Goal: Find specific page/section: Find specific page/section

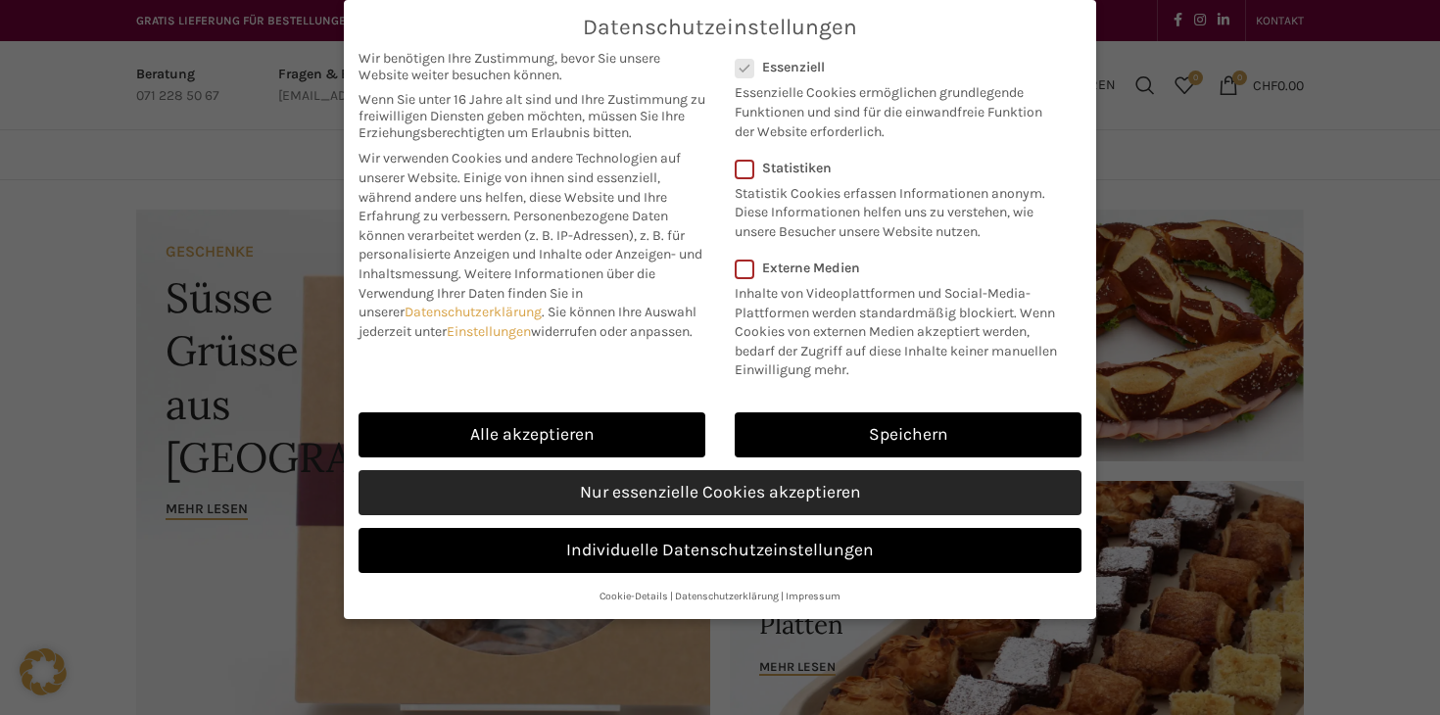
click at [635, 492] on link "Nur essenzielle Cookies akzeptieren" at bounding box center [719, 492] width 723 height 45
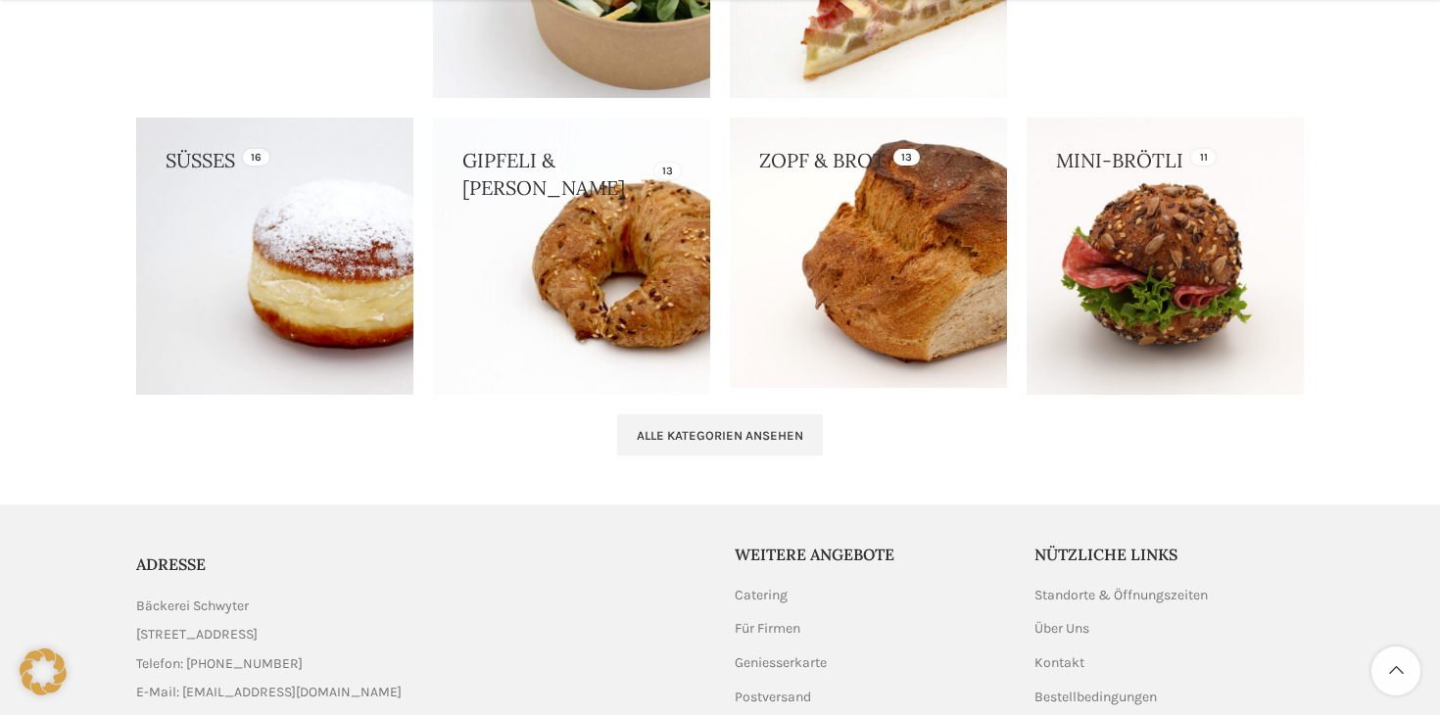
scroll to position [2103, 0]
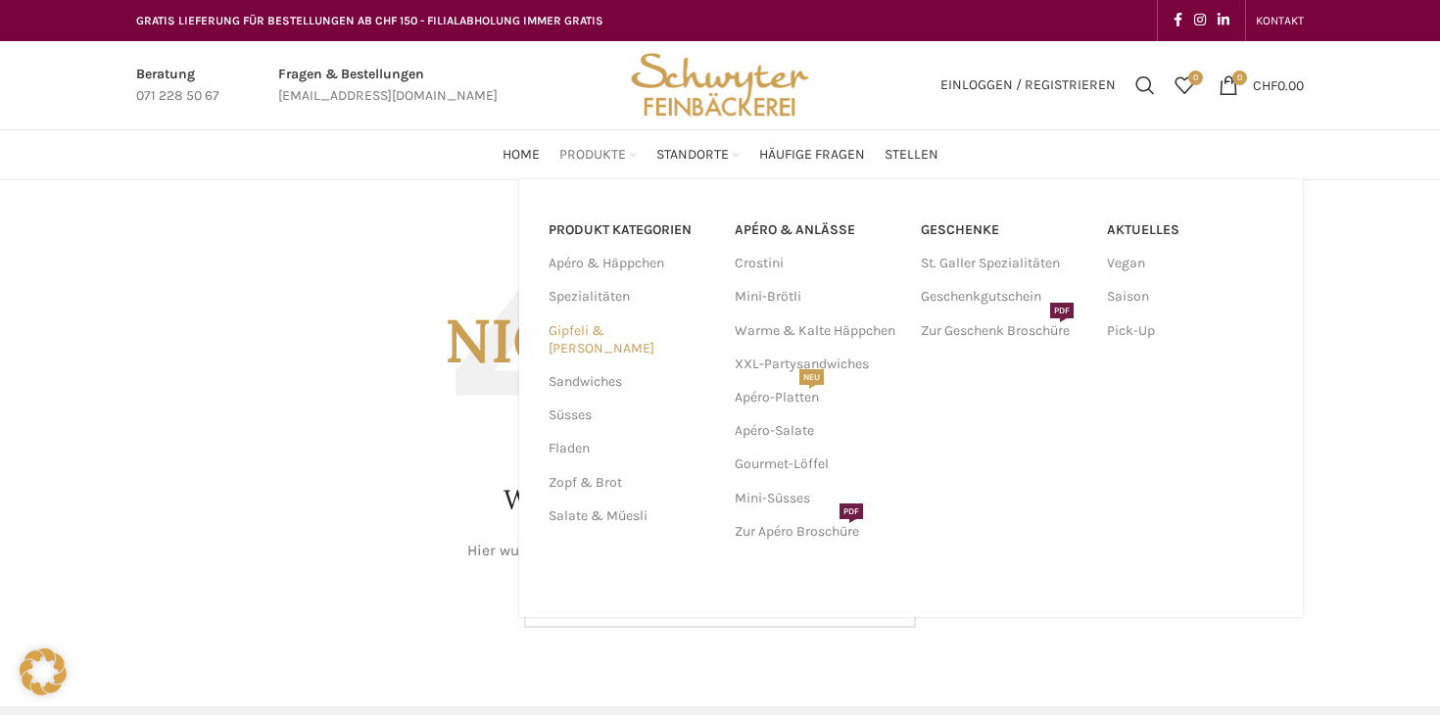
click at [597, 326] on link "Gipfeli & [PERSON_NAME]" at bounding box center [629, 339] width 163 height 51
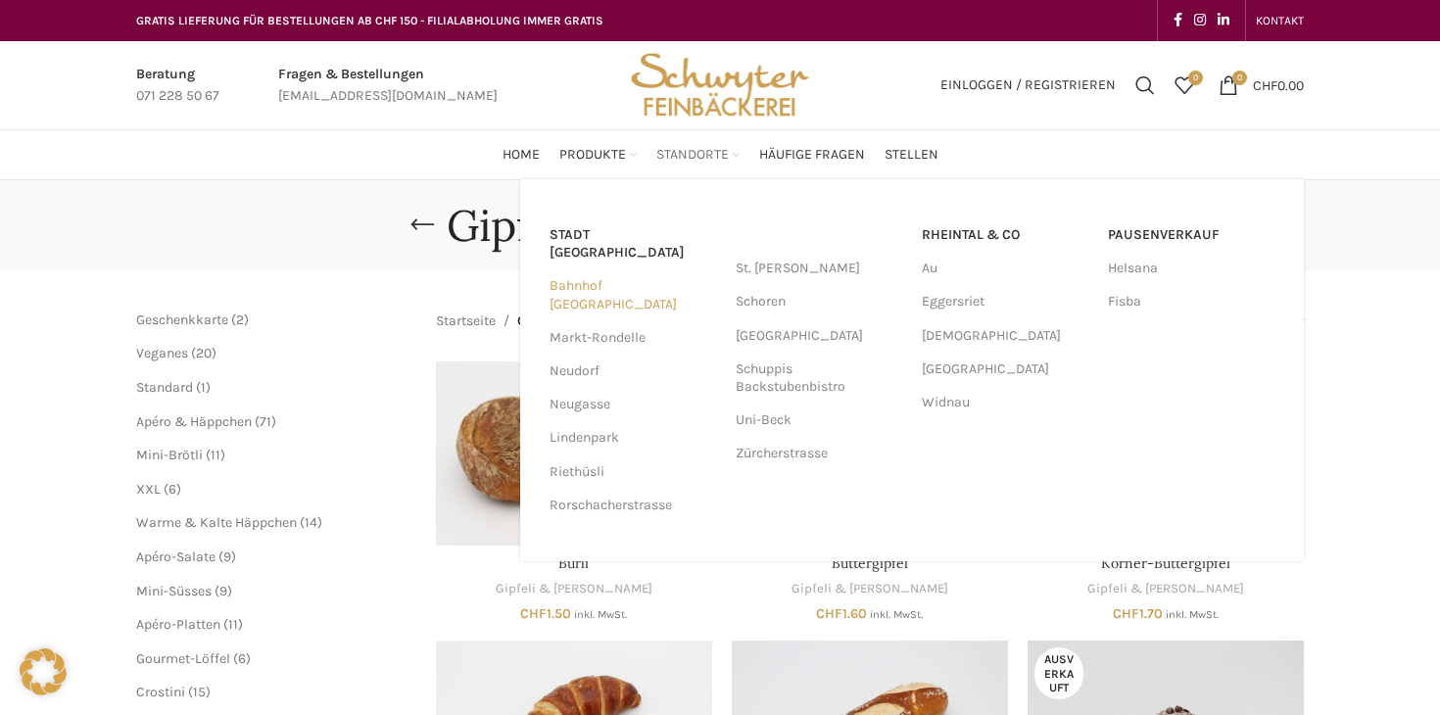
click at [634, 269] on link "Bahnhof [GEOGRAPHIC_DATA]" at bounding box center [632, 294] width 166 height 51
click at [608, 388] on link "Neugasse" at bounding box center [632, 404] width 166 height 33
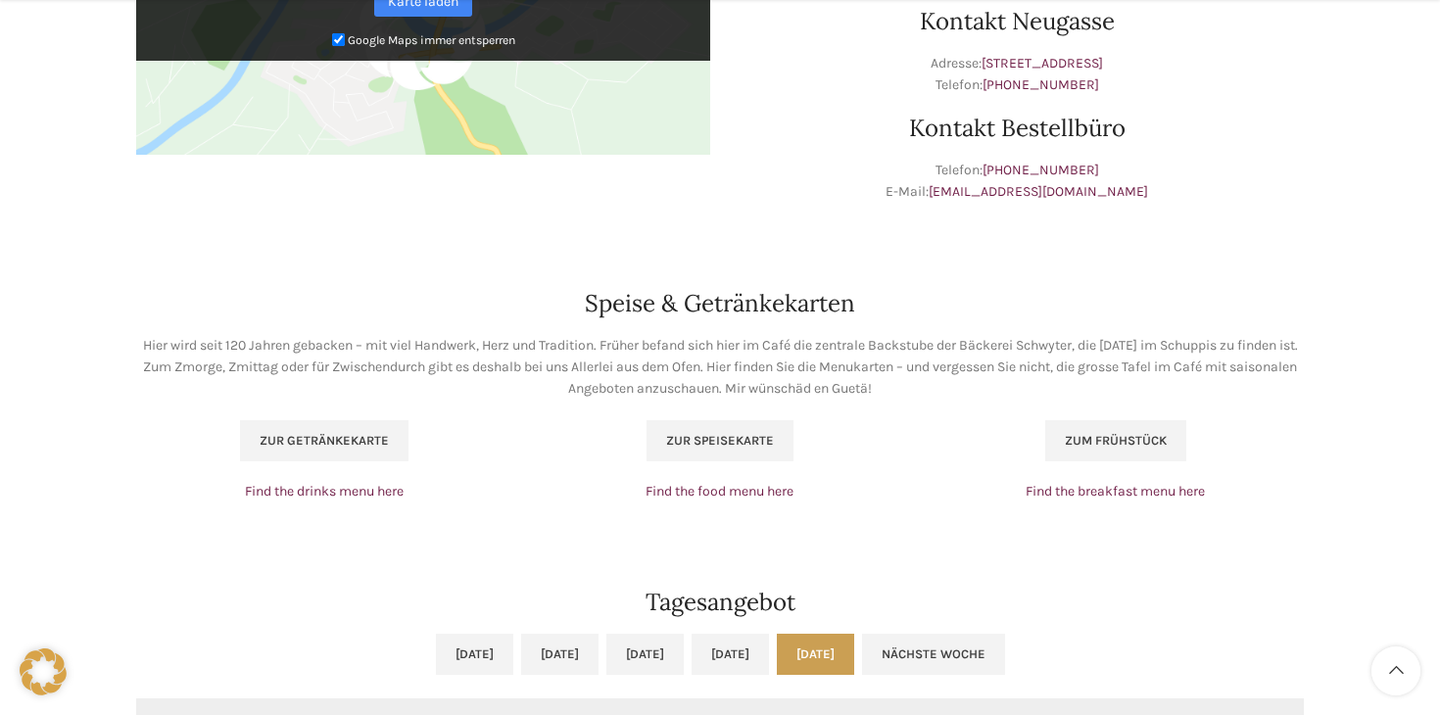
scroll to position [1091, 0]
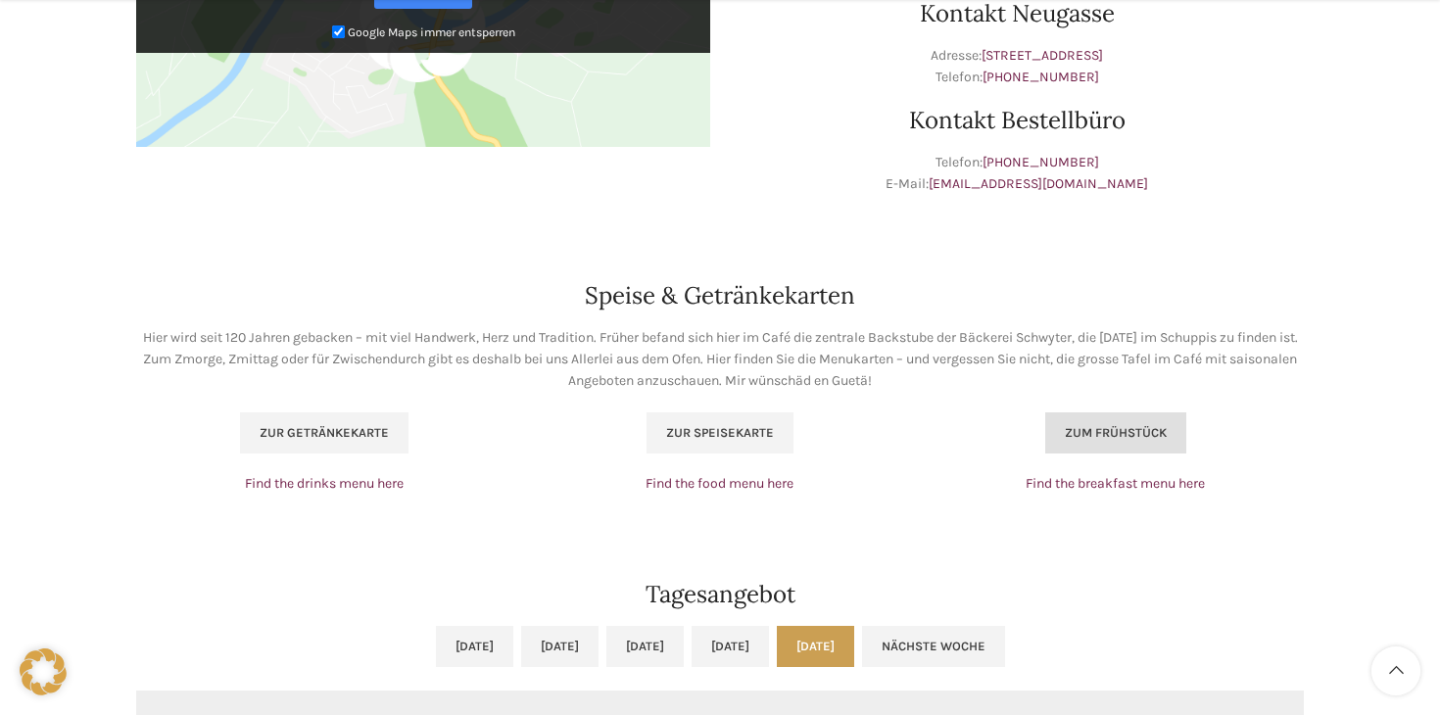
click at [1082, 435] on span "Zum Frühstück" at bounding box center [1116, 433] width 102 height 16
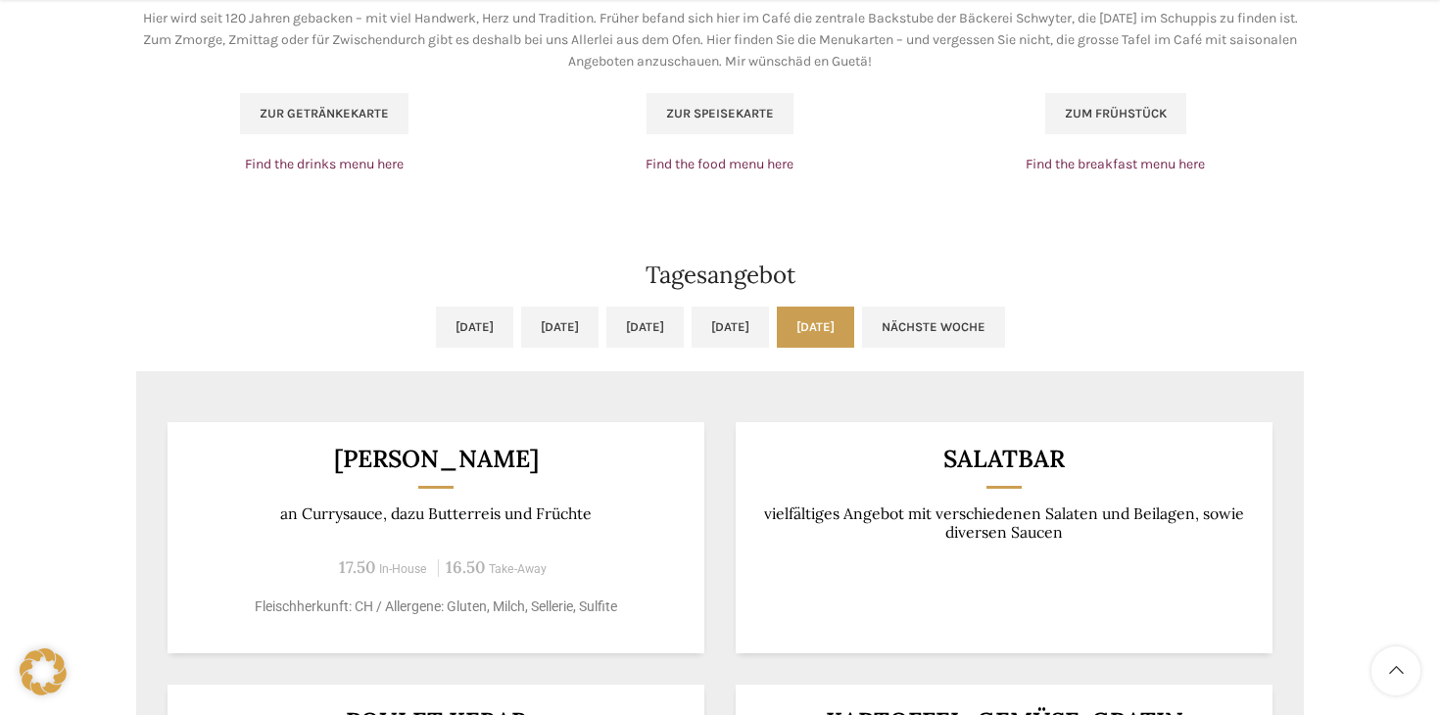
scroll to position [1416, 0]
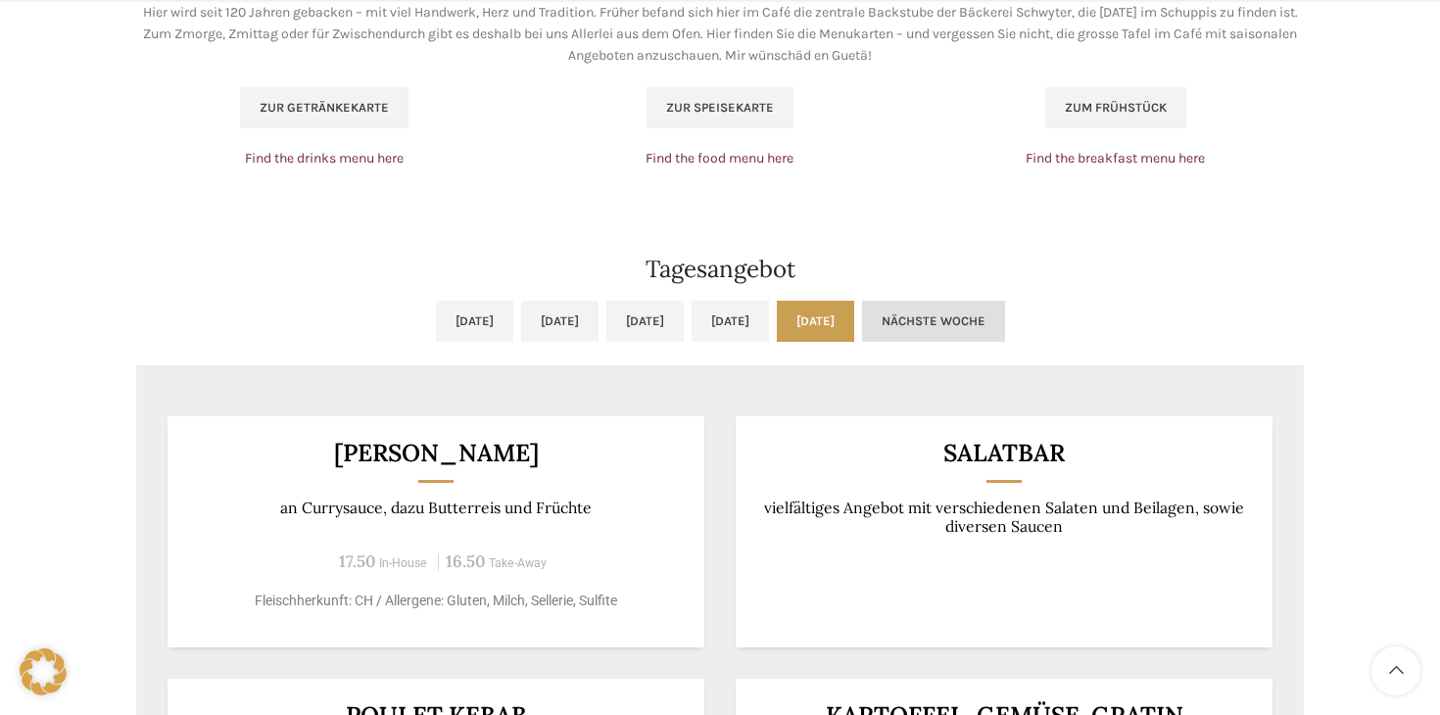
click at [1005, 327] on link "Nächste Woche" at bounding box center [933, 321] width 143 height 41
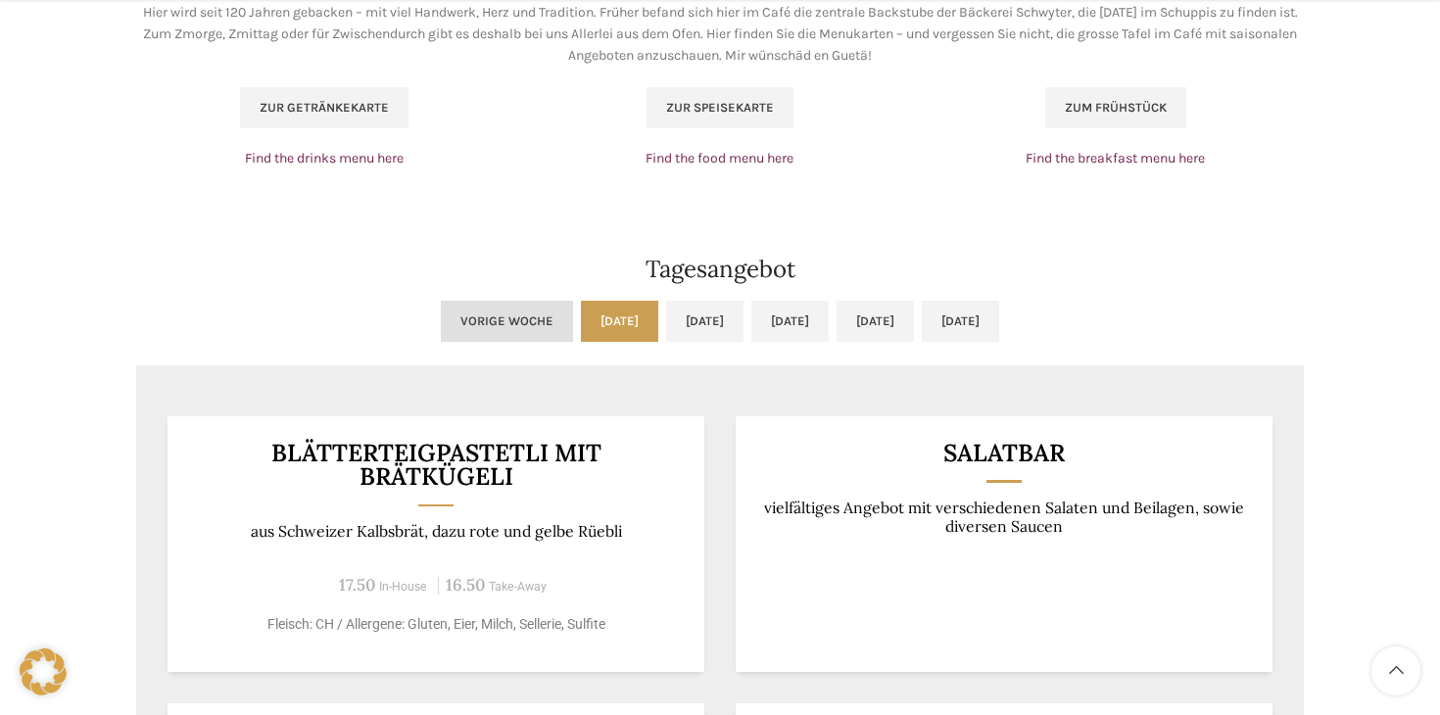
click at [441, 323] on link "Vorige Woche" at bounding box center [507, 321] width 132 height 41
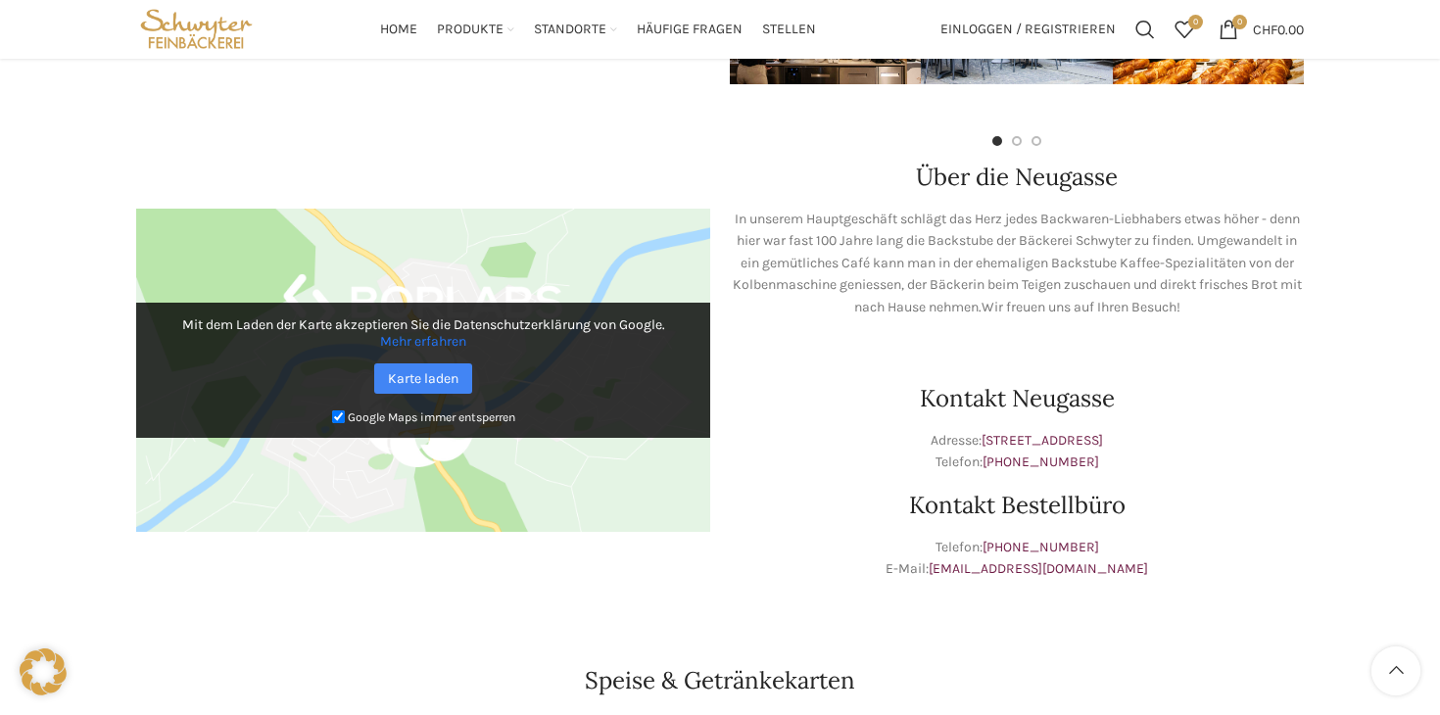
scroll to position [704, 0]
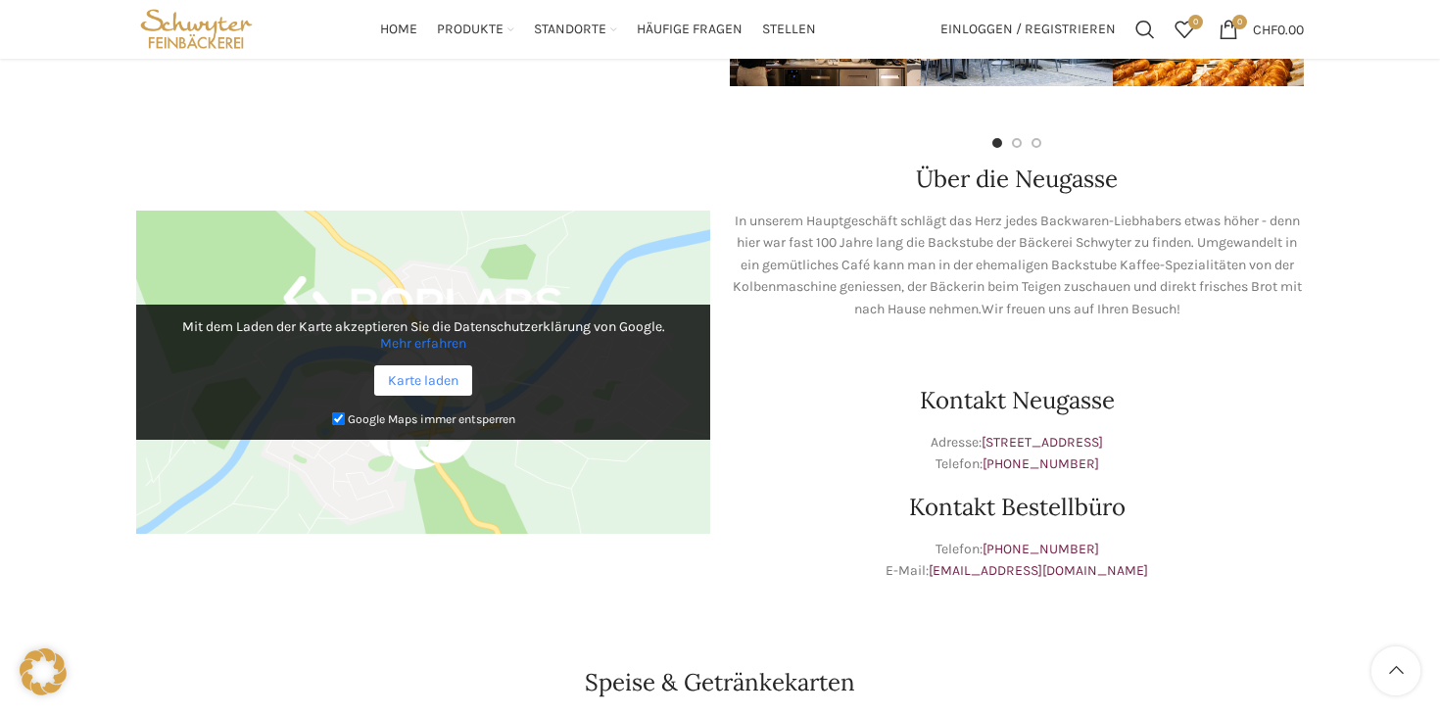
click at [437, 373] on link "Karte laden" at bounding box center [423, 380] width 98 height 30
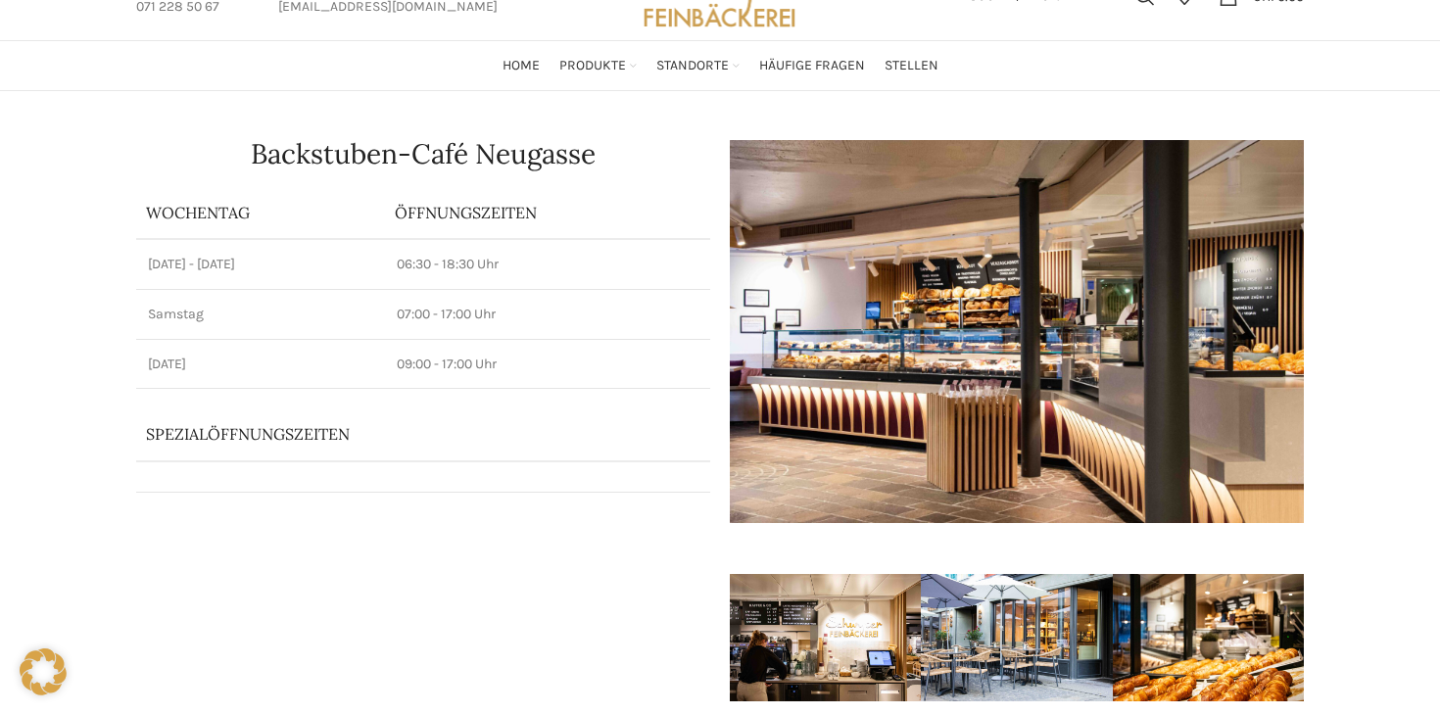
scroll to position [0, 0]
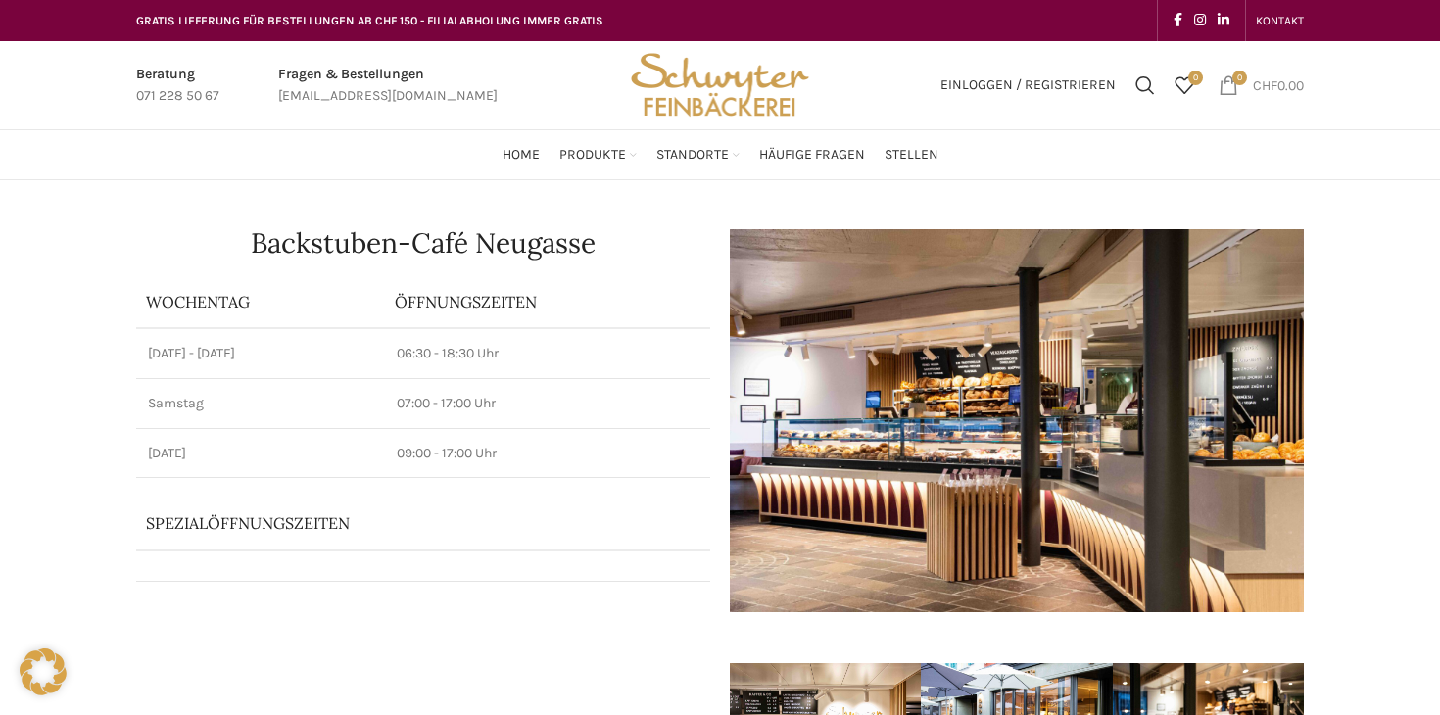
click at [1263, 84] on span "CHF" at bounding box center [1265, 84] width 24 height 17
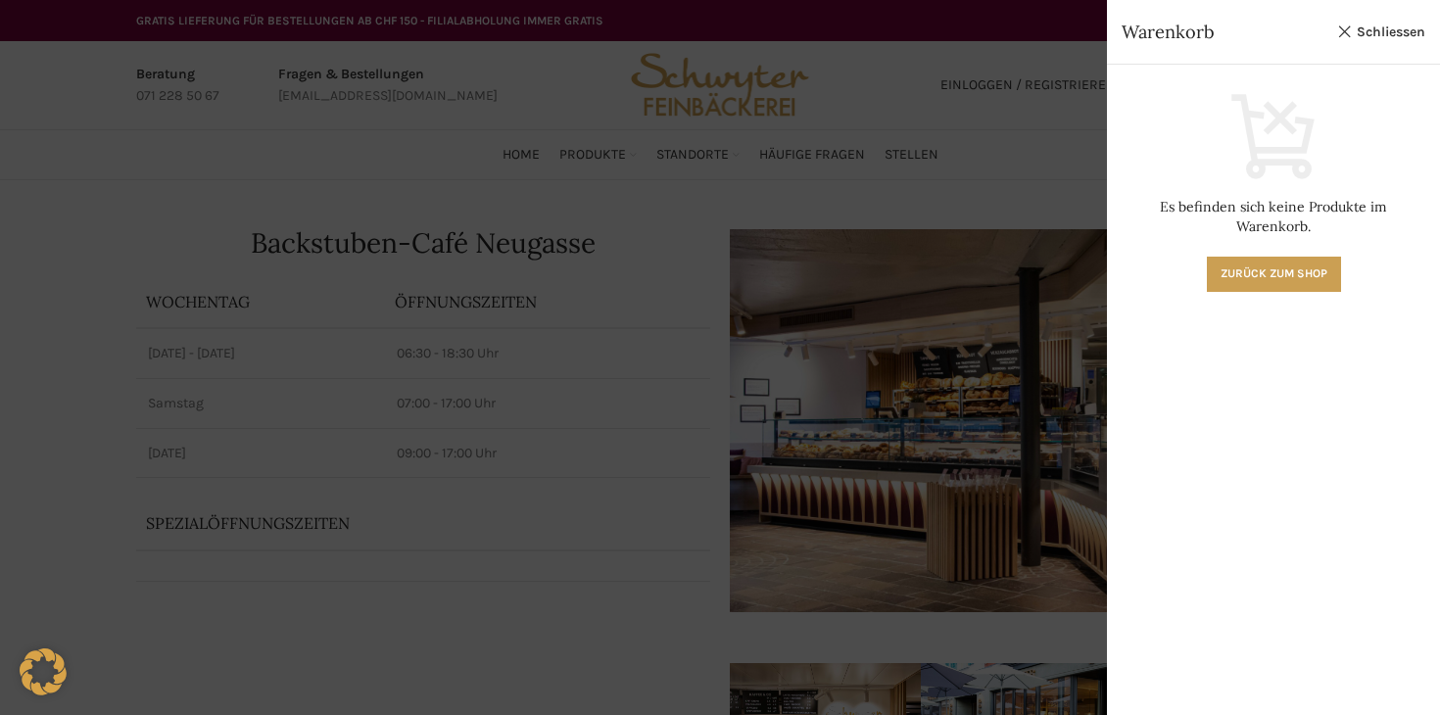
click at [1068, 261] on div at bounding box center [720, 357] width 1440 height 715
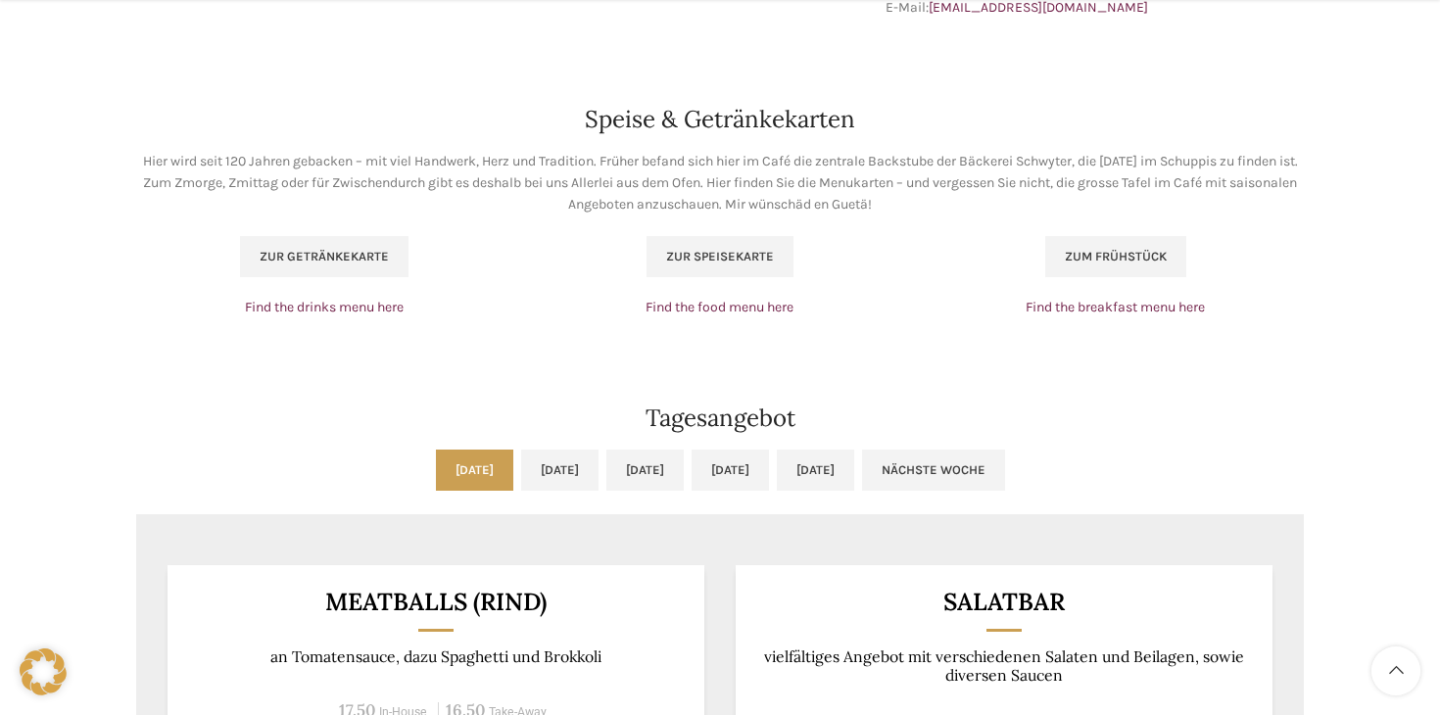
scroll to position [1270, 0]
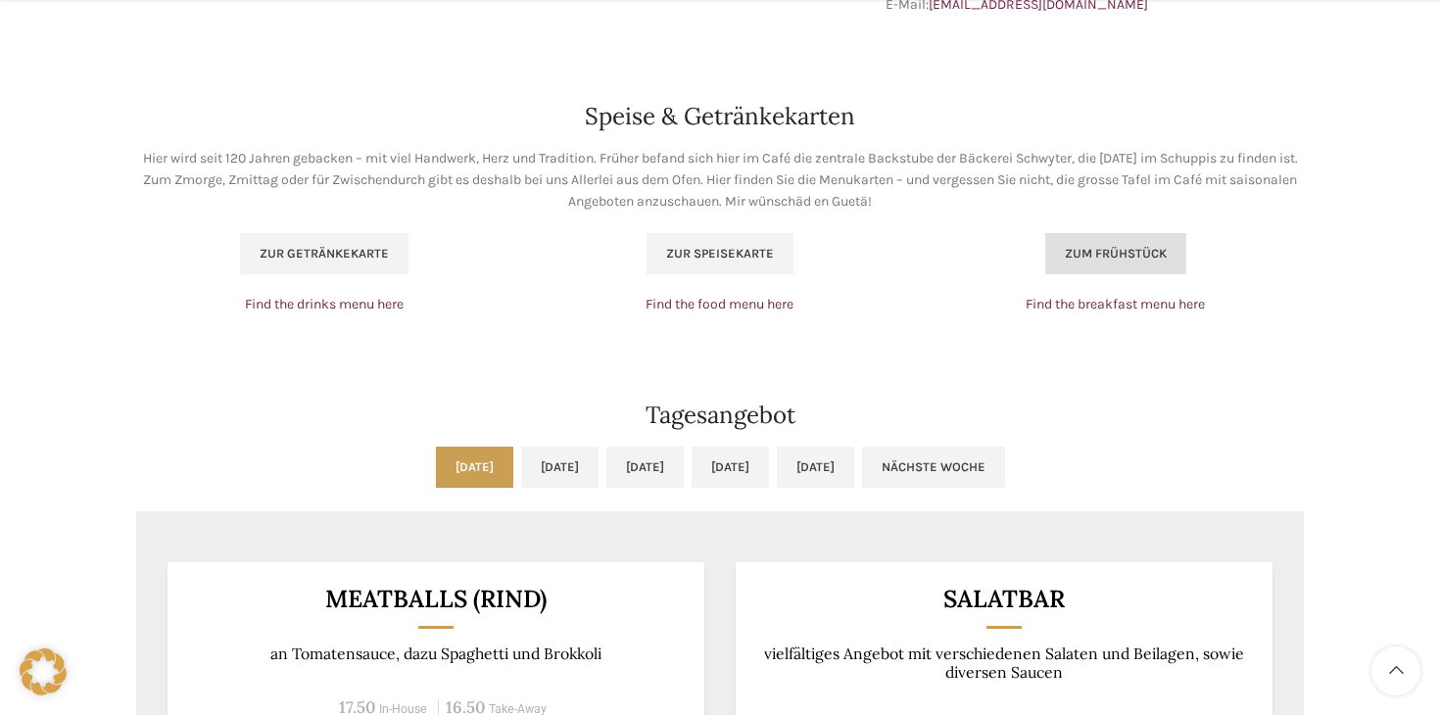
click at [1149, 239] on link "Zum Frühstück" at bounding box center [1115, 253] width 141 height 41
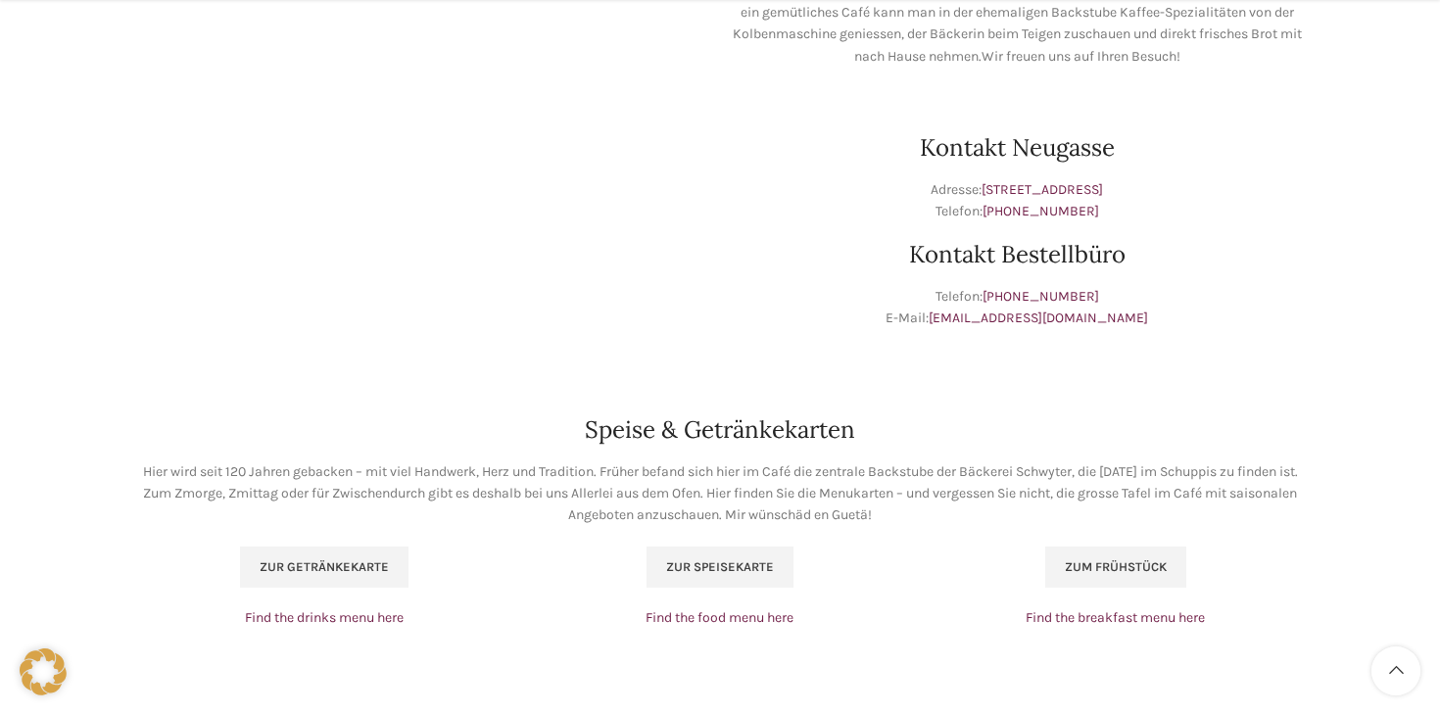
scroll to position [504, 0]
